Goal: Use online tool/utility: Utilize a website feature to perform a specific function

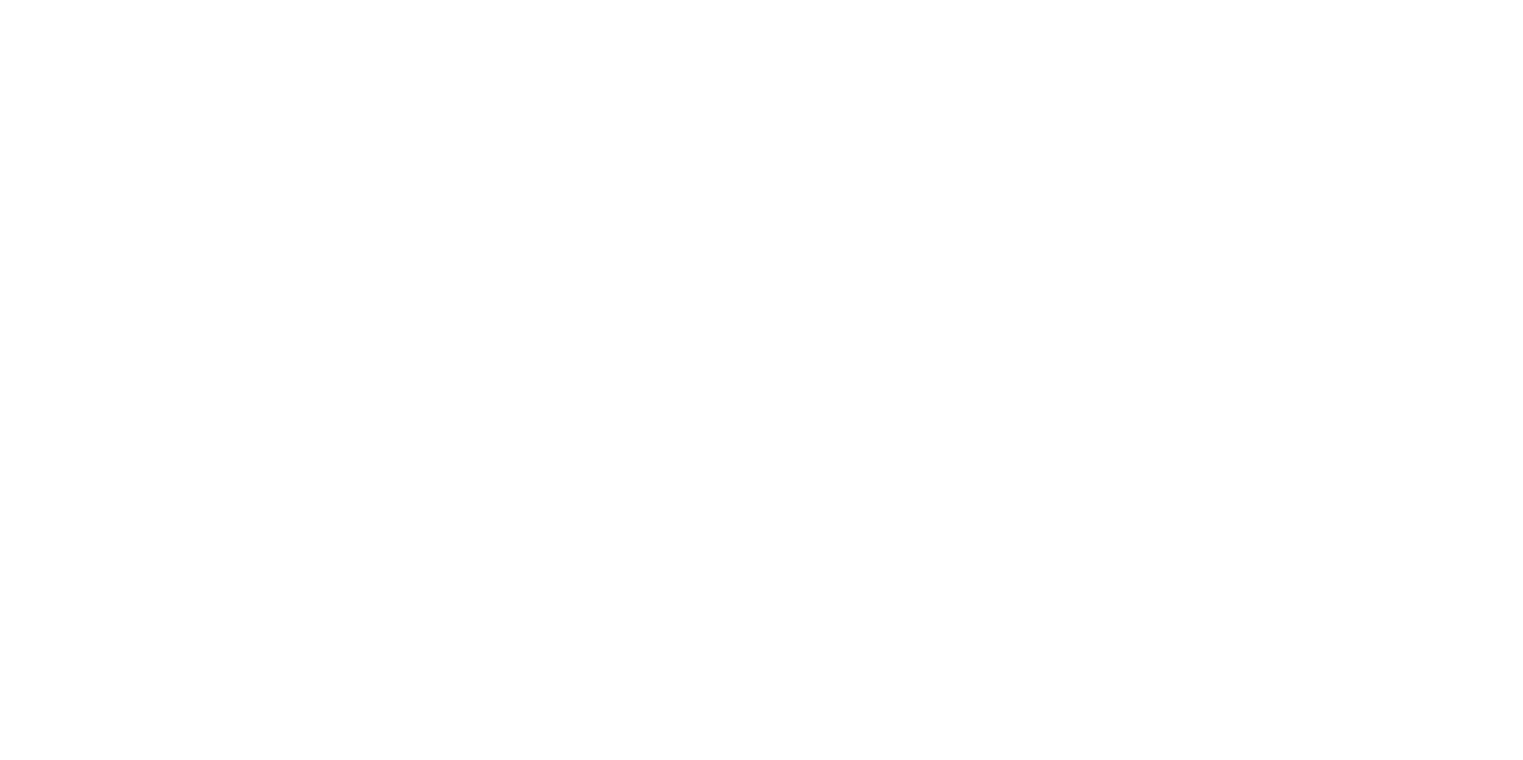
select select
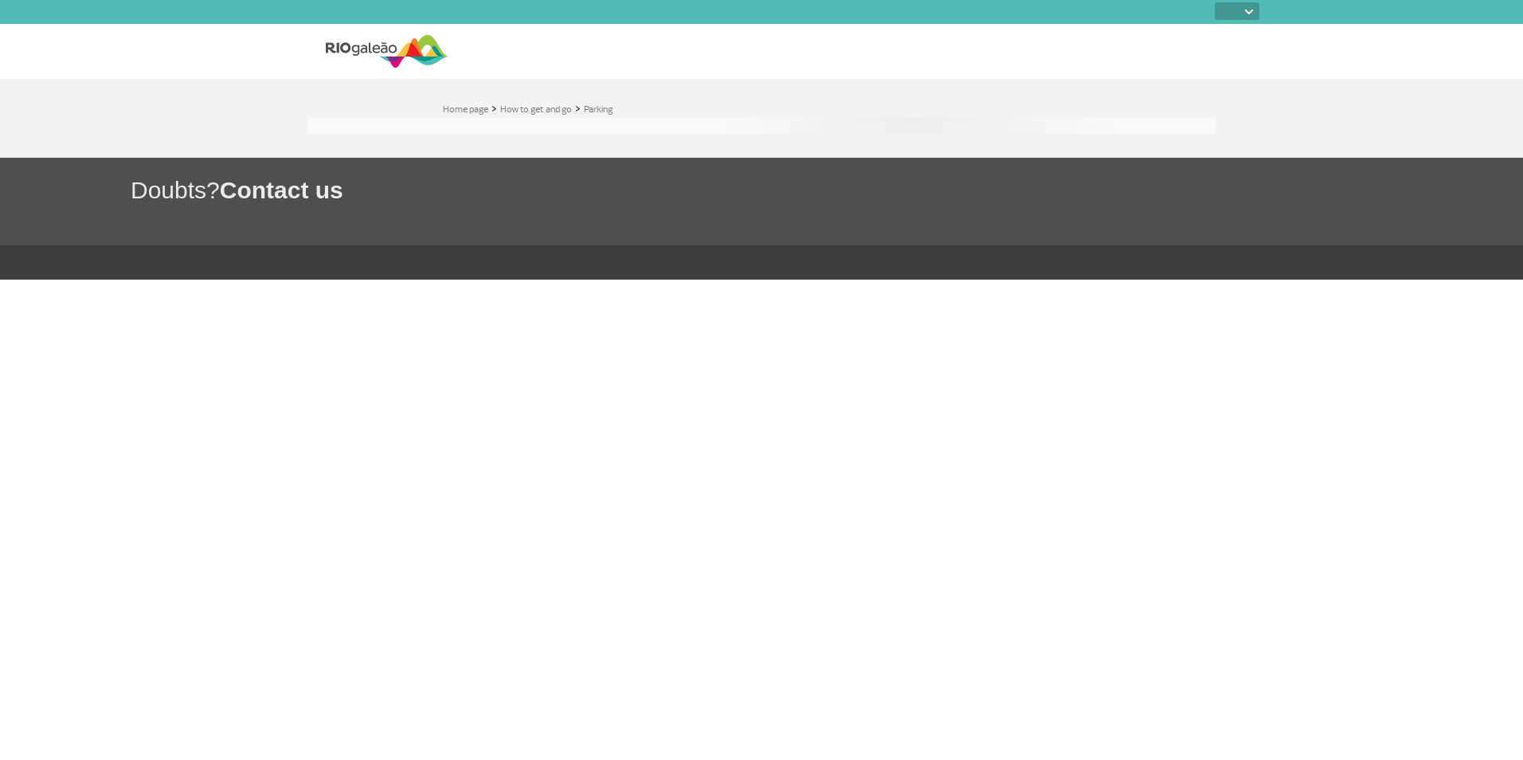
select select
click at [366, 45] on img at bounding box center [387, 51] width 123 height 39
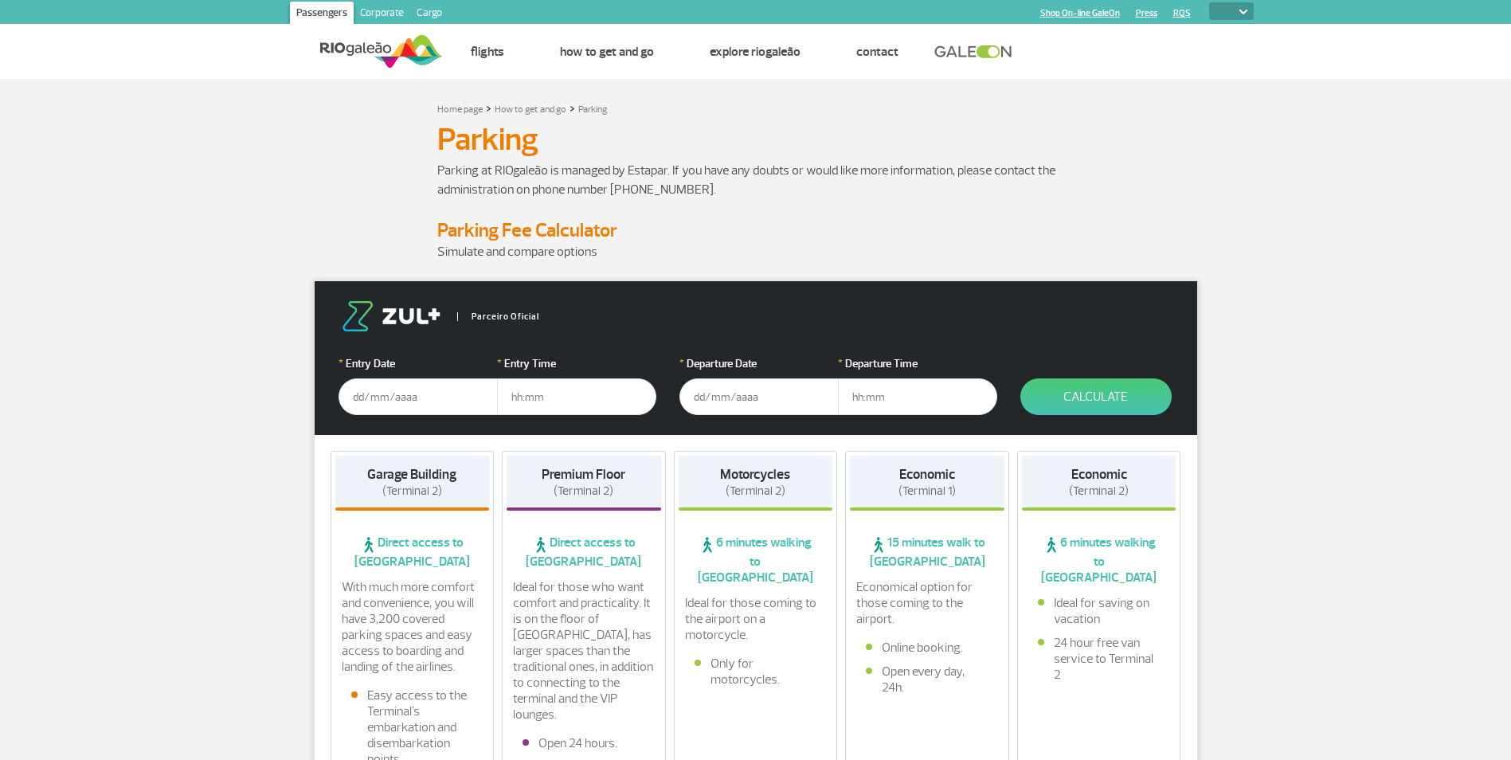
click at [1223, 8] on select "PT ENG ESP" at bounding box center [1231, 11] width 45 height 18
select select "pt-BR"
click at [1209, 2] on select "PT ENG ESP" at bounding box center [1231, 11] width 45 height 18
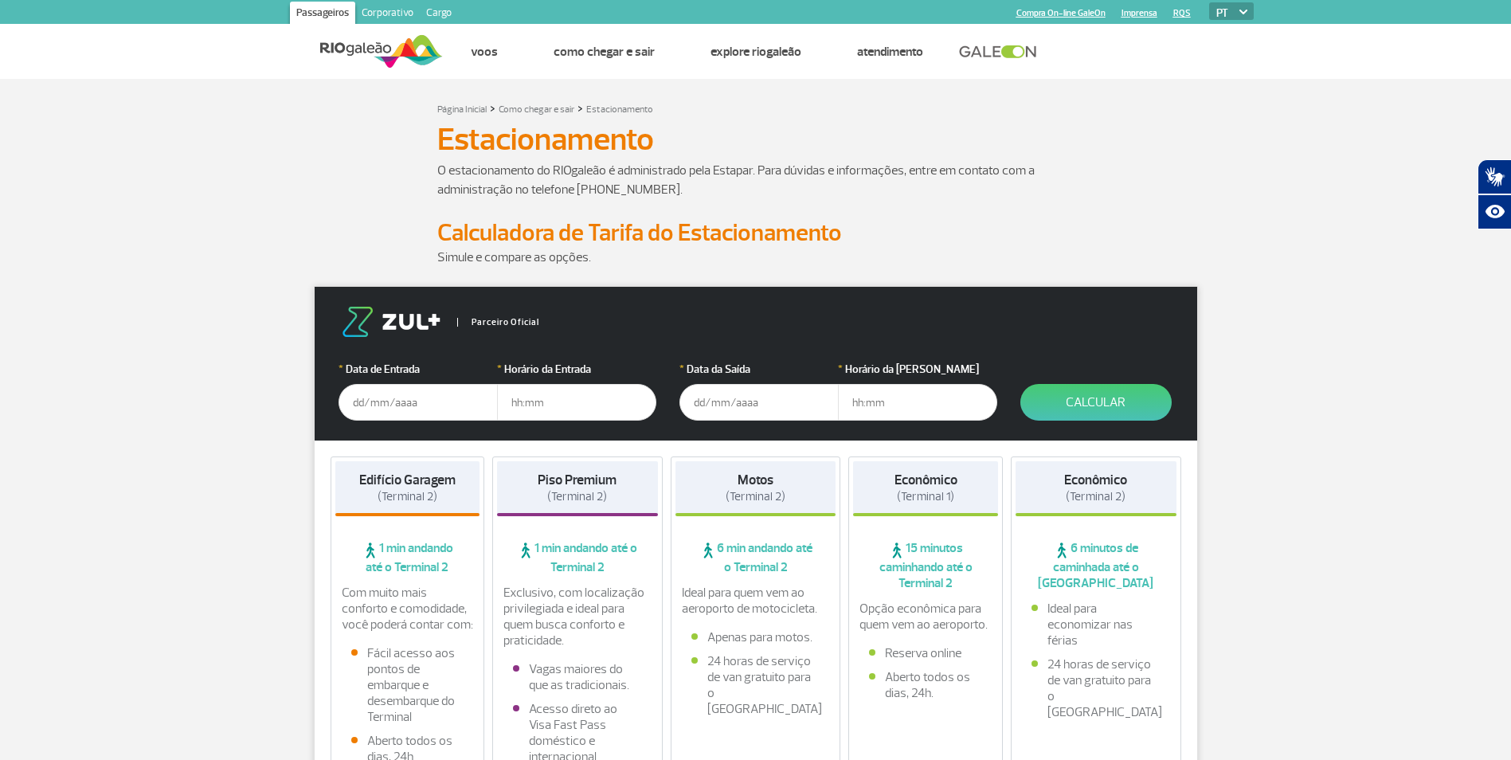
click at [432, 388] on input "text" at bounding box center [417, 402] width 159 height 37
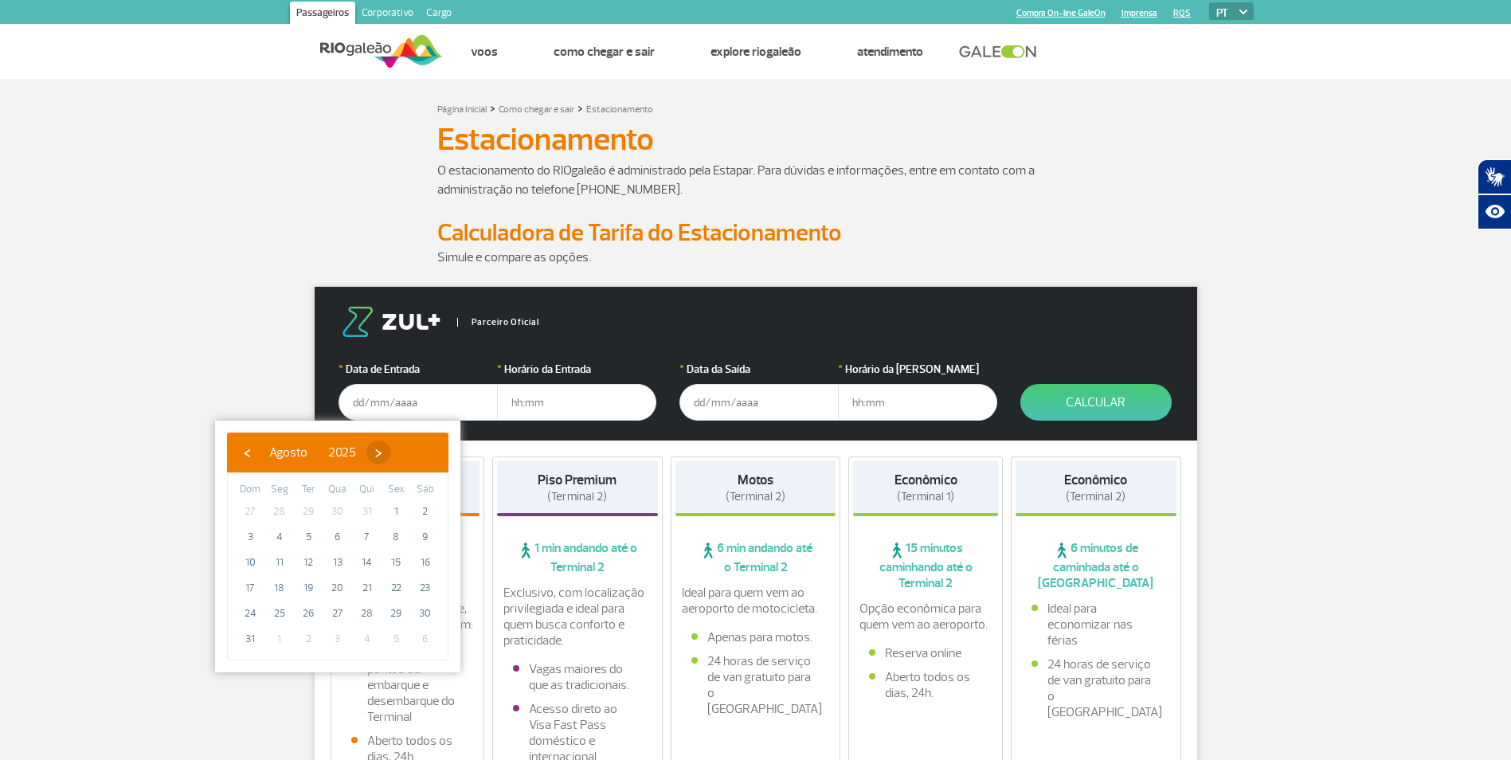
click at [390, 454] on span "›" at bounding box center [378, 452] width 24 height 24
click at [422, 541] on span "13" at bounding box center [424, 536] width 25 height 25
type input "13/09/2025"
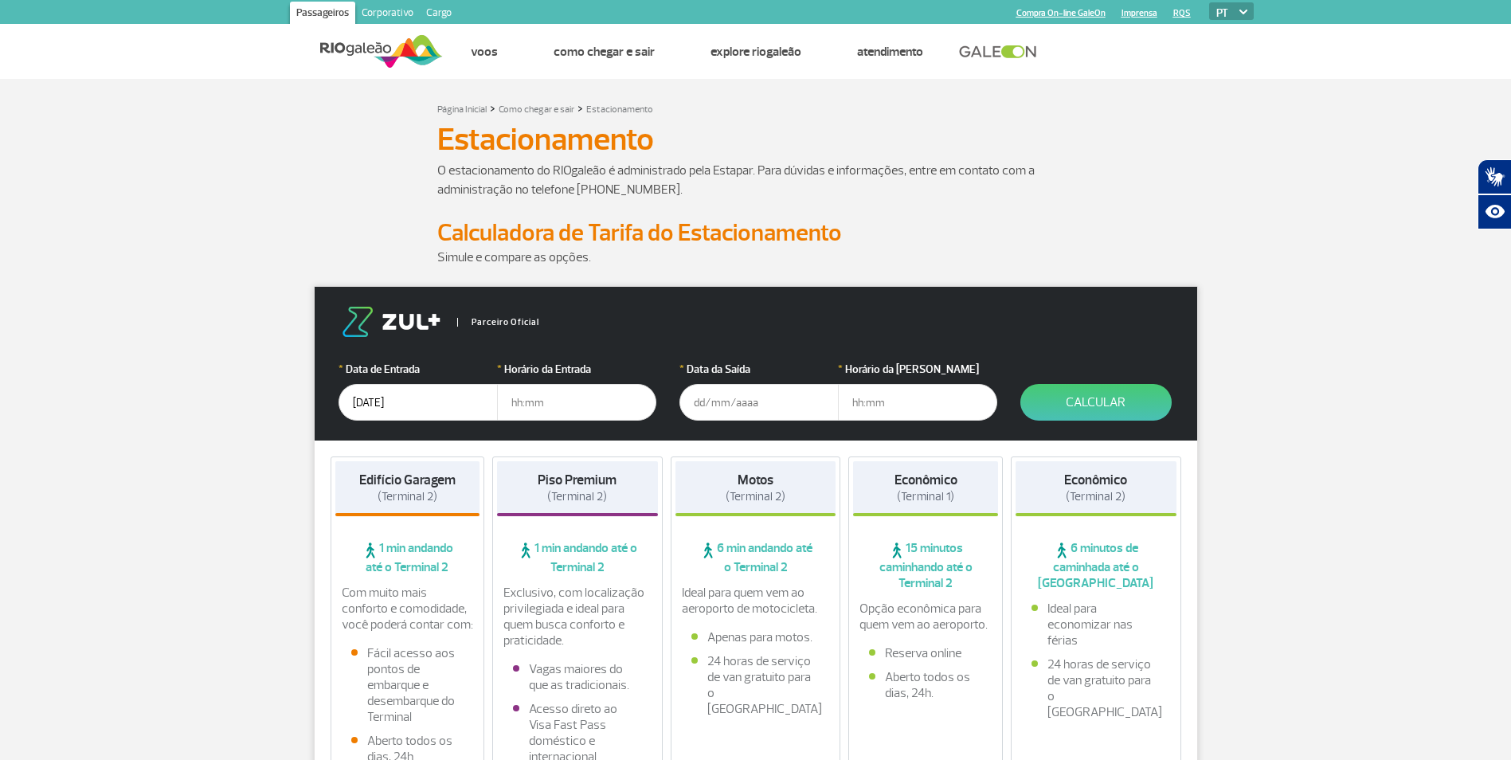
click at [521, 422] on form "Parceiro Oficial * Data de Entrada 13/09/2025 * Horário da Entrada * Data da Sa…" at bounding box center [756, 364] width 882 height 154
click at [526, 408] on input "text" at bounding box center [576, 402] width 159 height 37
type input "18:00"
click at [761, 411] on input "text" at bounding box center [758, 402] width 159 height 37
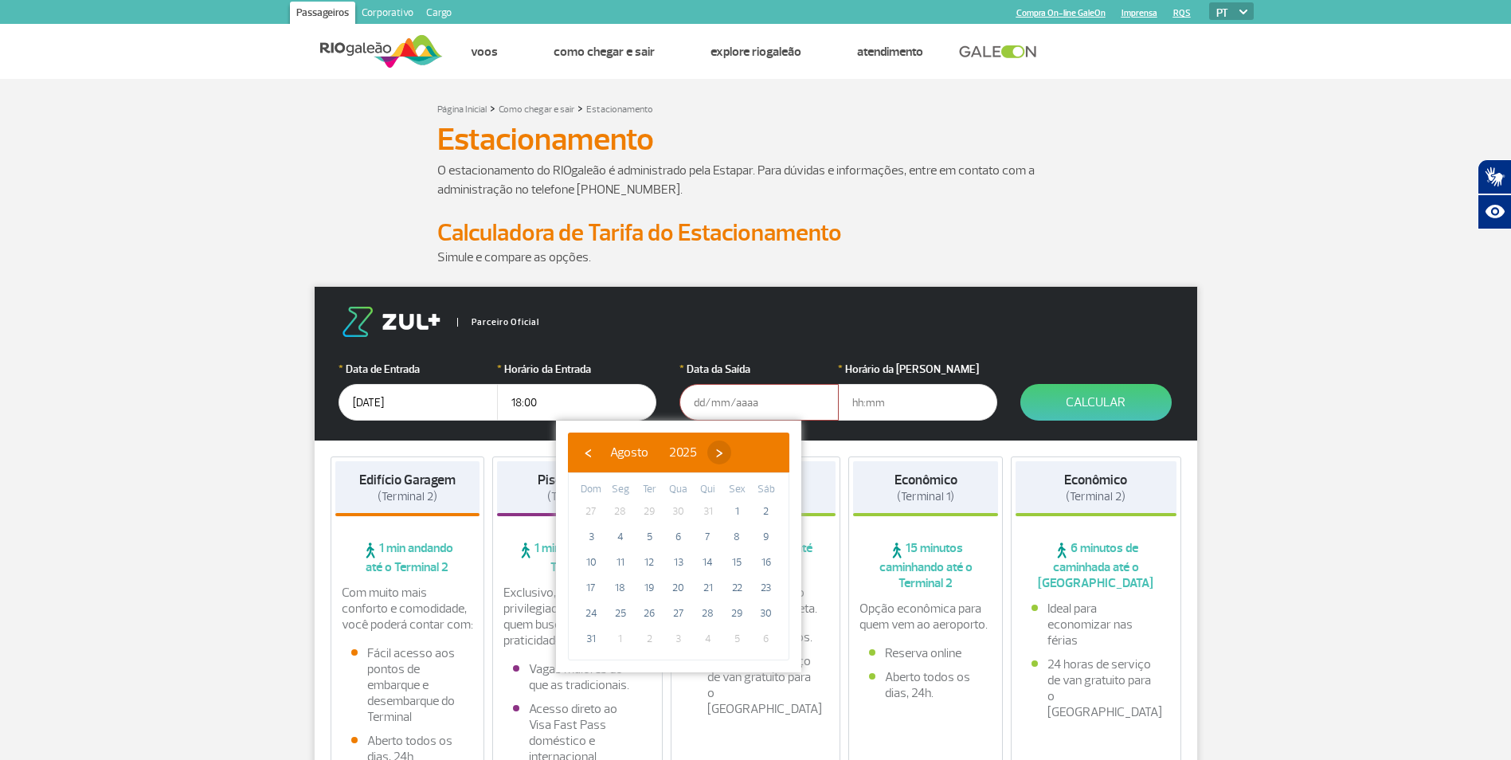
click at [731, 451] on span "›" at bounding box center [719, 452] width 24 height 24
click at [756, 586] on span "27" at bounding box center [765, 587] width 25 height 25
type input "27/09/2025"
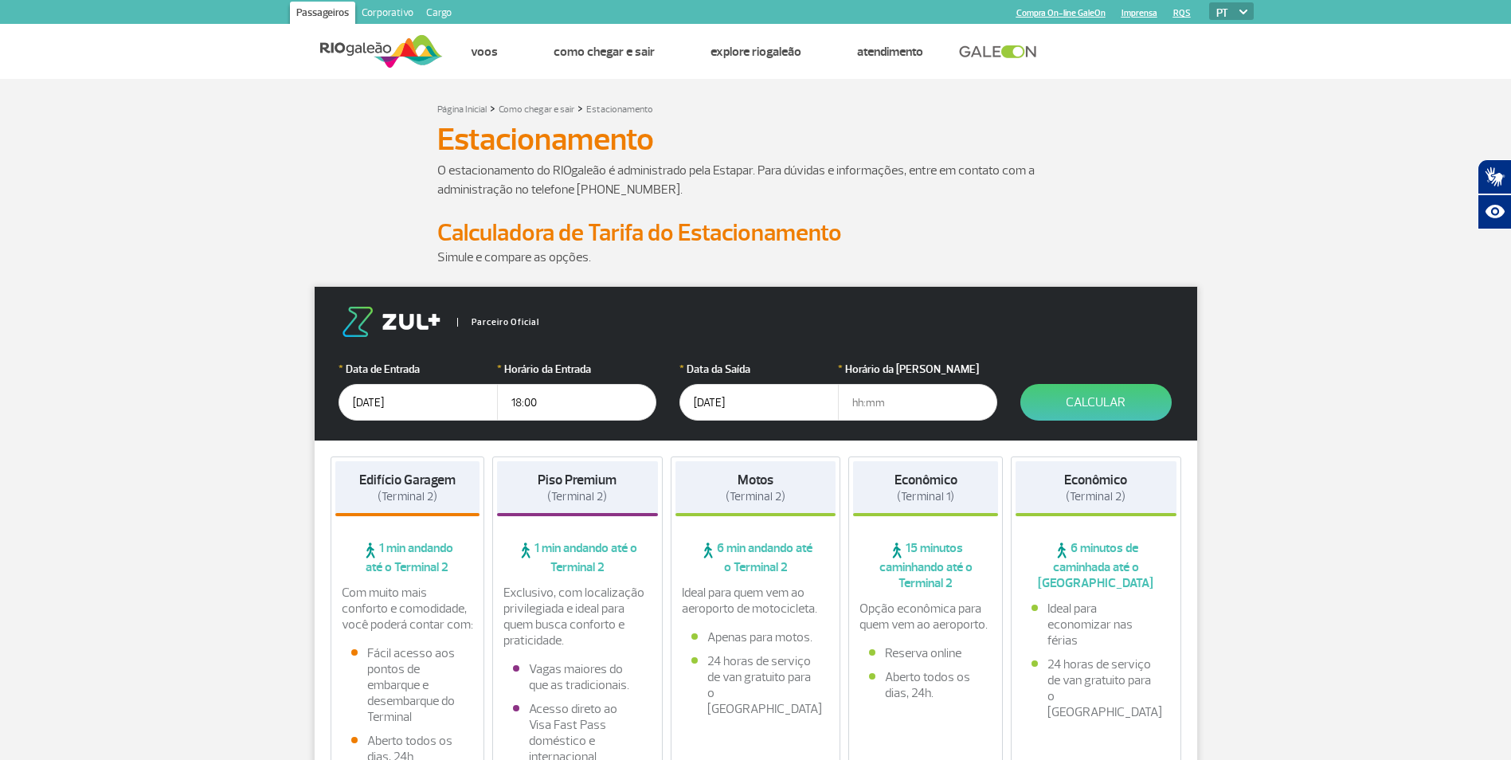
click at [867, 400] on input "text" at bounding box center [917, 402] width 159 height 37
type input "21:30"
click at [1118, 419] on button "Calcular" at bounding box center [1095, 402] width 151 height 37
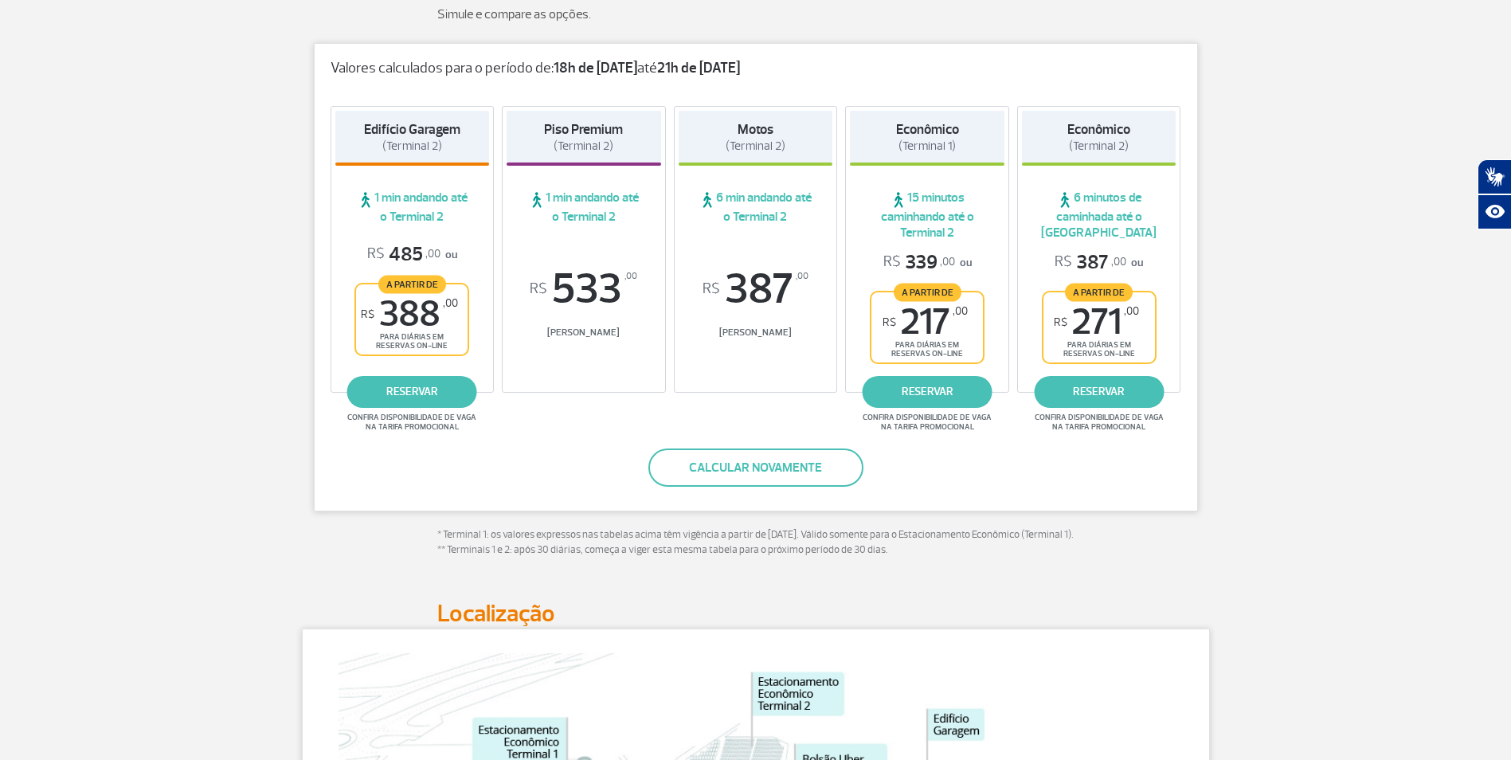
scroll to position [239, 0]
